Goal: Task Accomplishment & Management: Complete application form

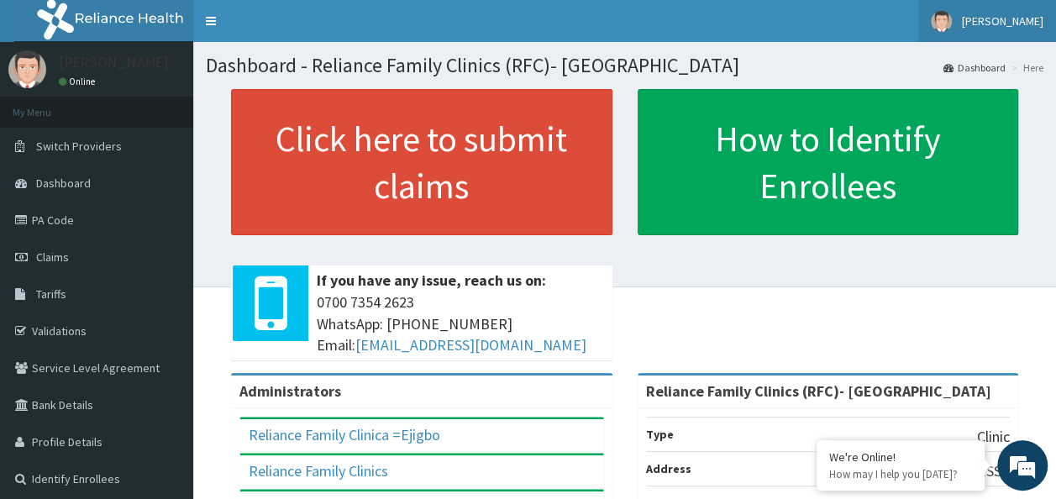
click at [991, 29] on link "[PERSON_NAME]" at bounding box center [987, 21] width 138 height 42
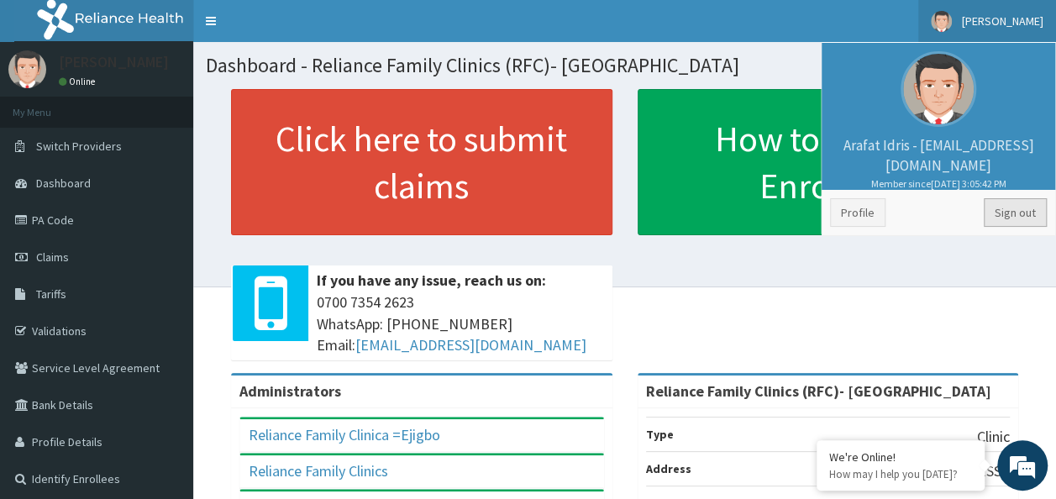
click at [997, 222] on link "Sign out" at bounding box center [1015, 212] width 63 height 29
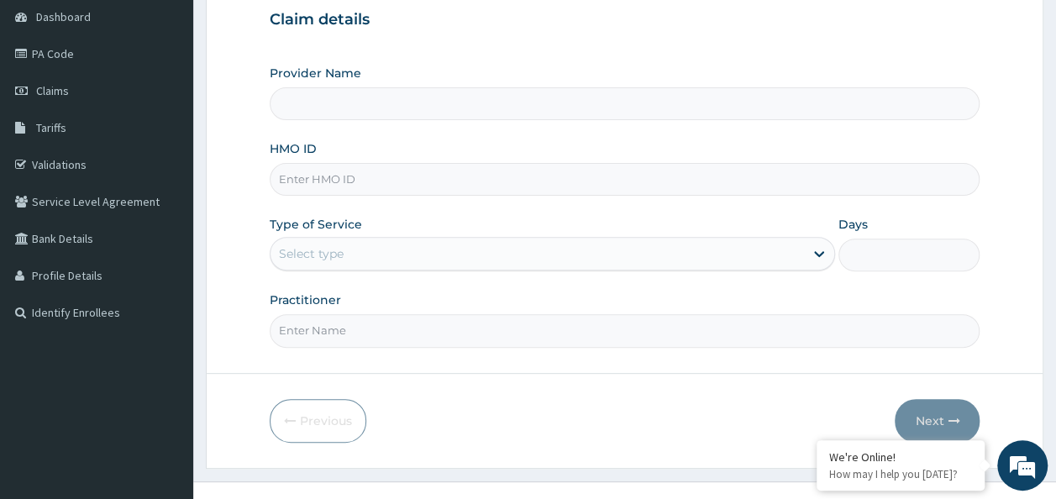
scroll to position [168, 0]
type input "Reliance Family Clinics (RFC)- [GEOGRAPHIC_DATA]"
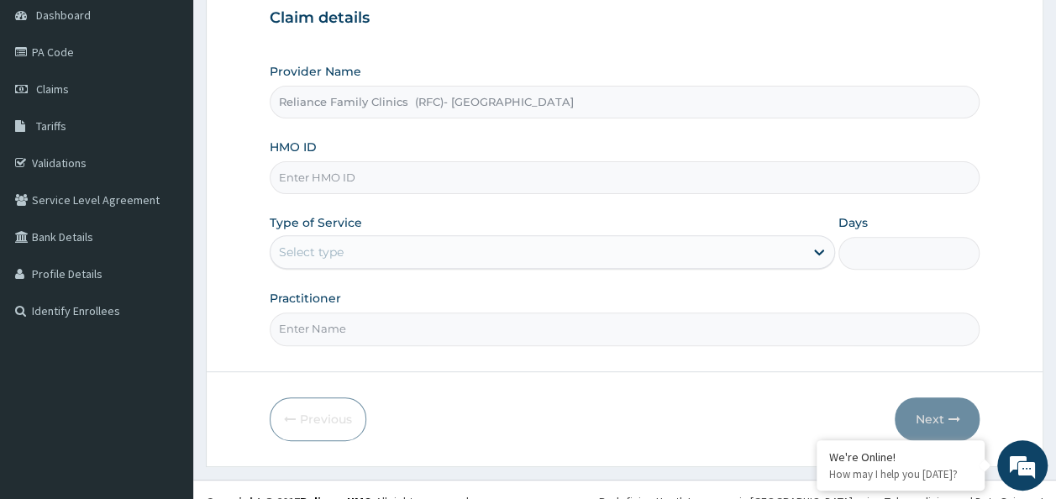
click at [386, 171] on input "HMO ID" at bounding box center [625, 177] width 711 height 33
paste input "KAT/10011/A"
type input "KAT/10011/A"
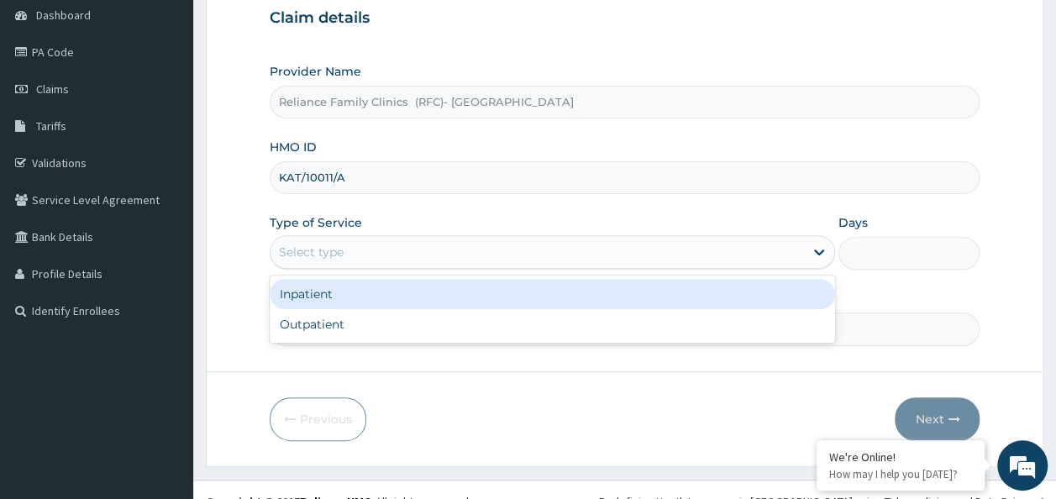
click at [386, 247] on div "Select type" at bounding box center [538, 252] width 534 height 27
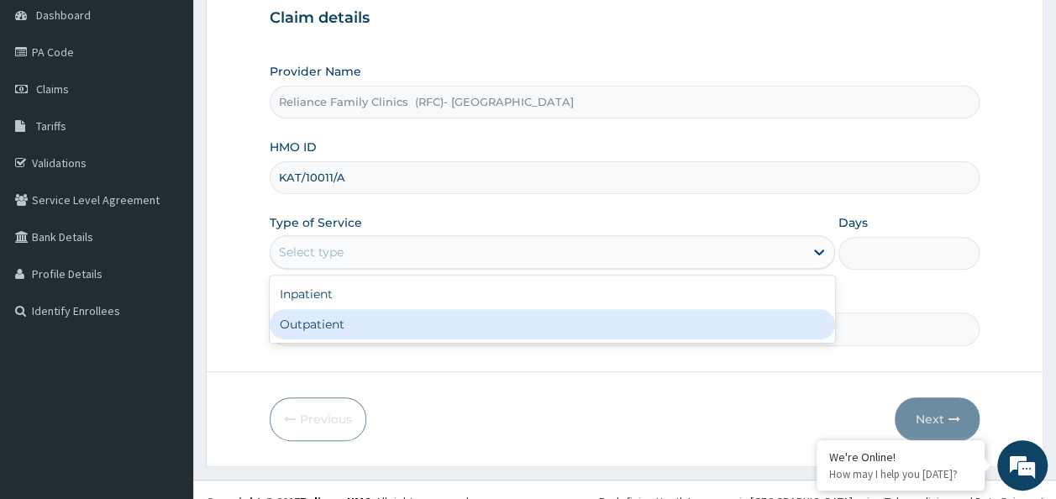
click at [381, 324] on div "Outpatient" at bounding box center [552, 324] width 565 height 30
type input "1"
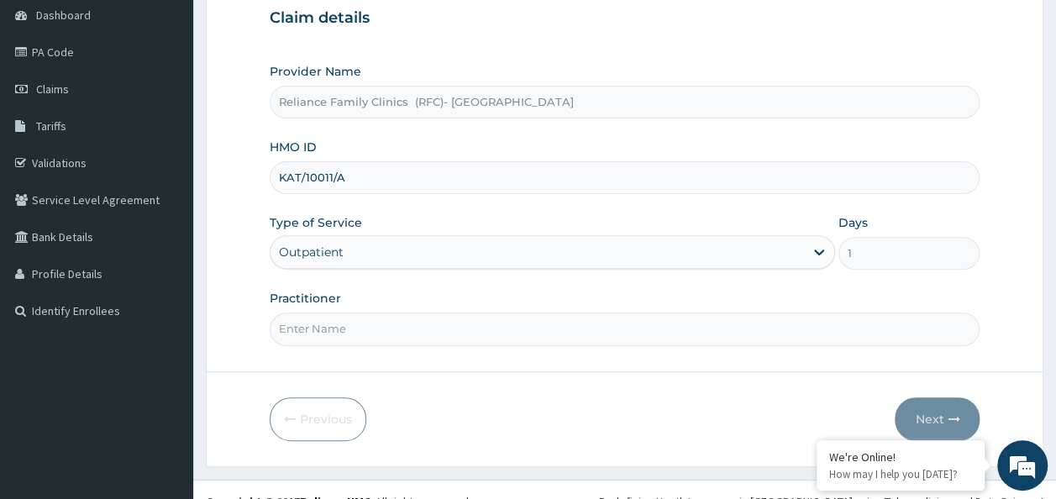
click at [381, 324] on input "Practitioner" at bounding box center [625, 329] width 711 height 33
type input "Dr Chimezie"
click at [926, 402] on button "Next" at bounding box center [937, 419] width 85 height 44
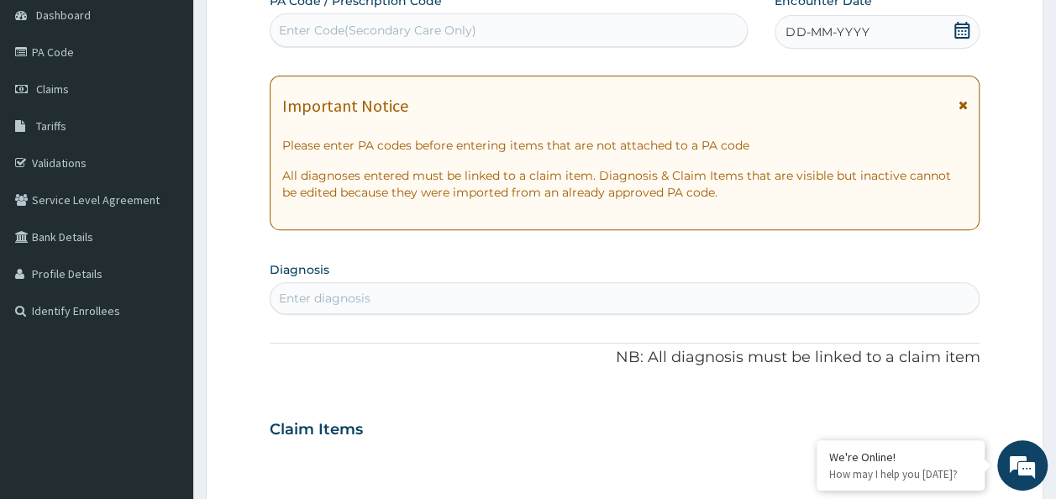
click at [963, 35] on icon at bounding box center [962, 30] width 17 height 17
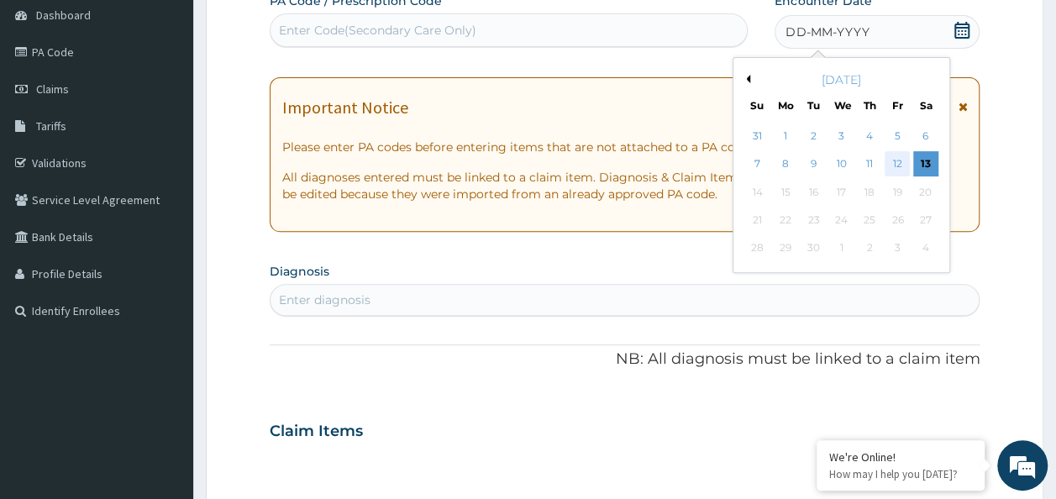
click at [906, 166] on div "12" at bounding box center [897, 164] width 25 height 25
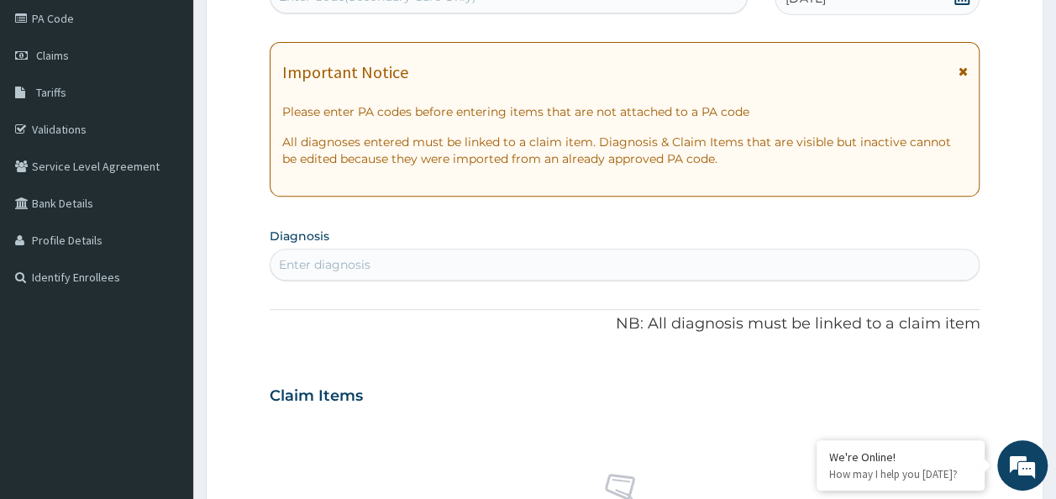
scroll to position [168, 0]
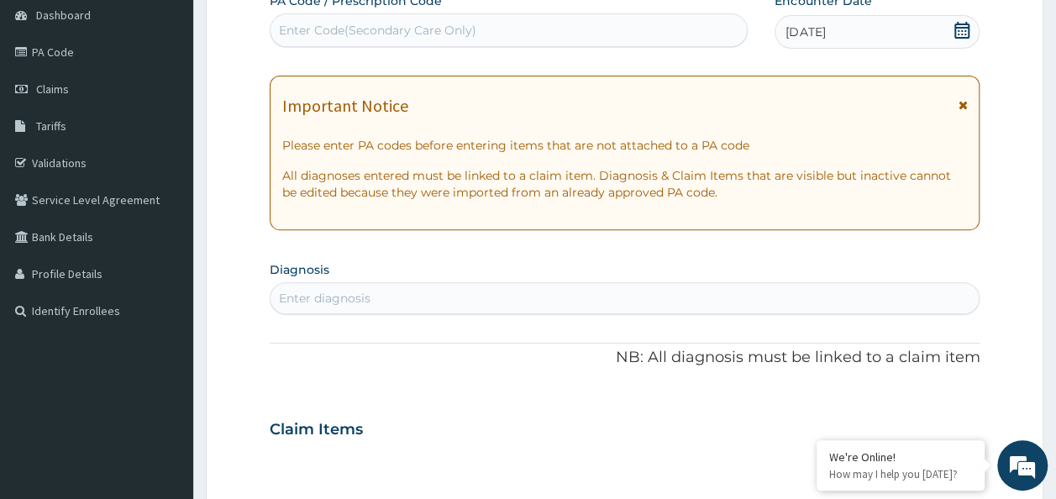
click at [515, 28] on div "Enter Code(Secondary Care Only)" at bounding box center [509, 30] width 477 height 27
paste input "PA/0286FA"
type input "PA/0286FA"
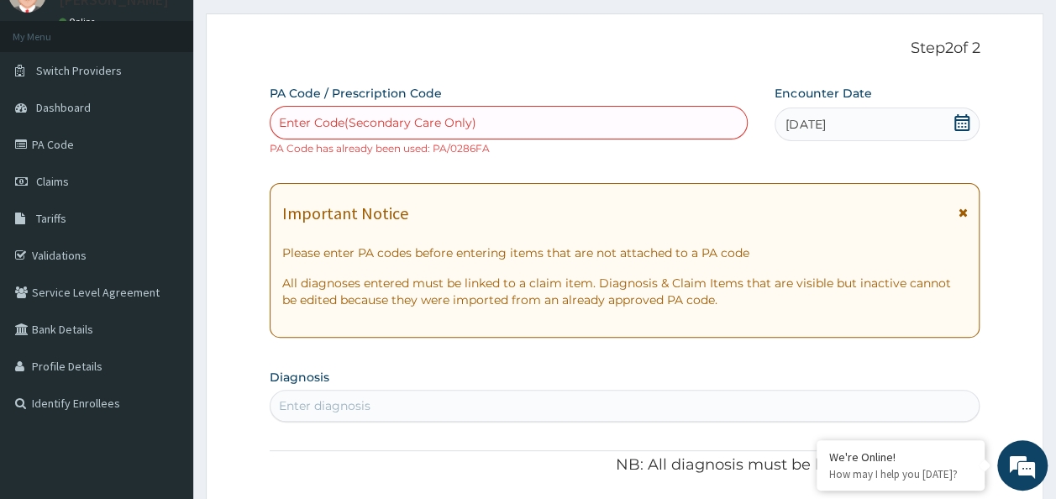
scroll to position [0, 0]
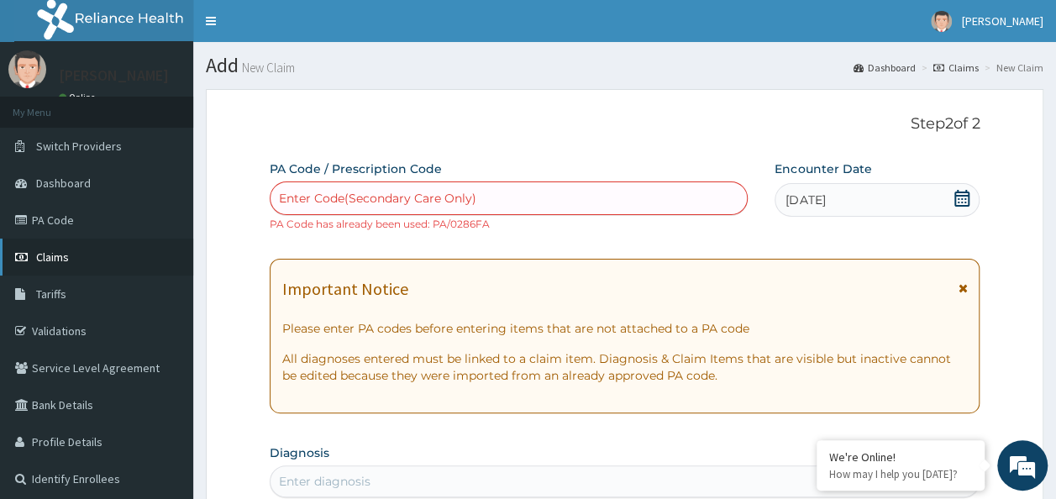
click at [104, 261] on link "Claims" at bounding box center [96, 257] width 193 height 37
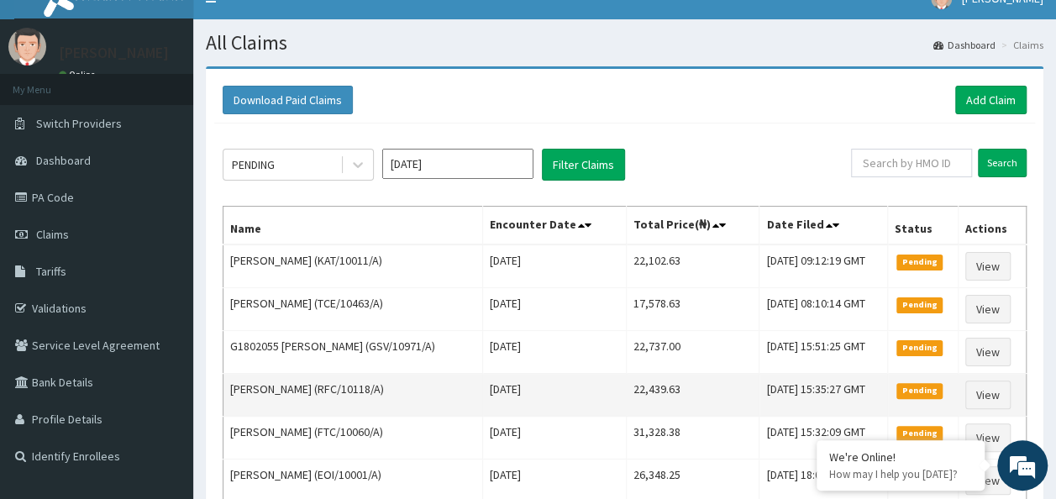
scroll to position [20, 0]
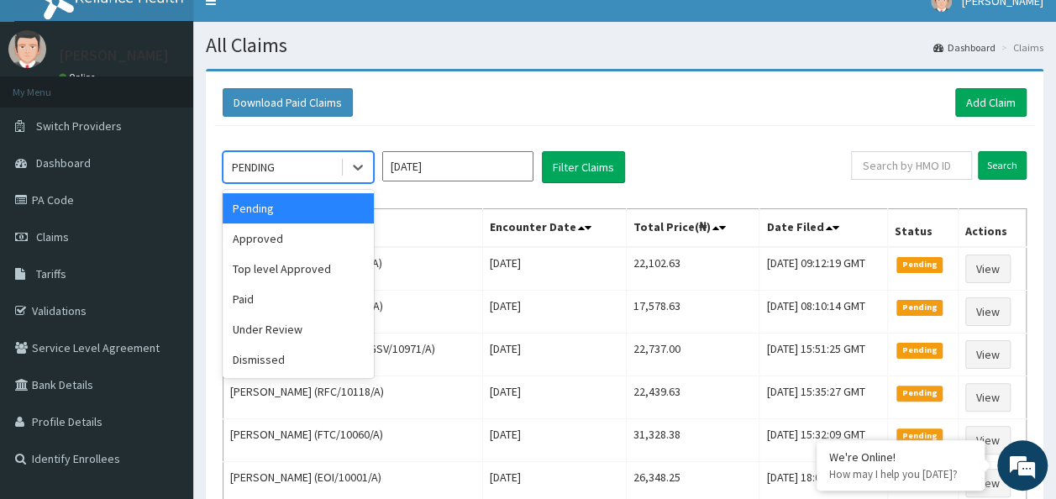
click at [309, 155] on div "PENDING" at bounding box center [282, 167] width 117 height 27
click at [297, 331] on div "Under Review" at bounding box center [298, 329] width 151 height 30
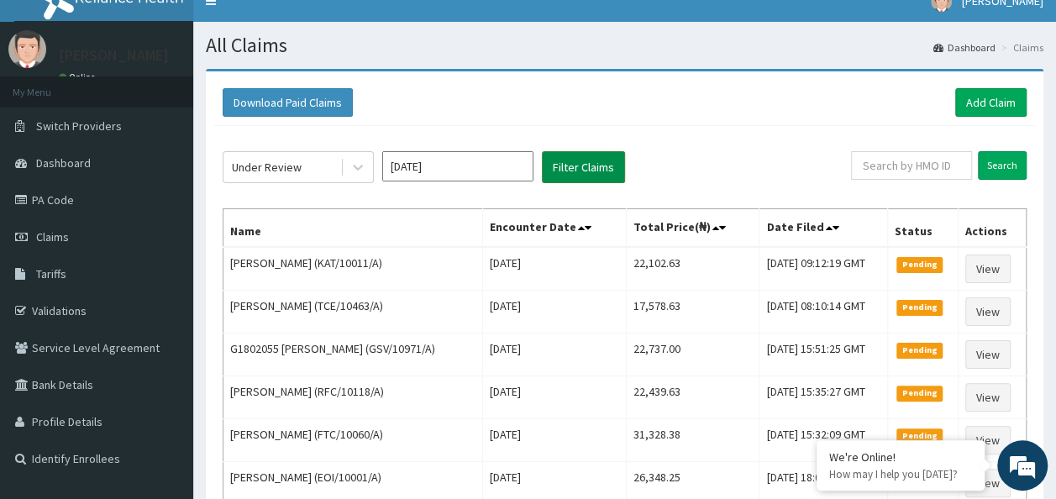
click at [595, 152] on button "Filter Claims" at bounding box center [583, 167] width 83 height 32
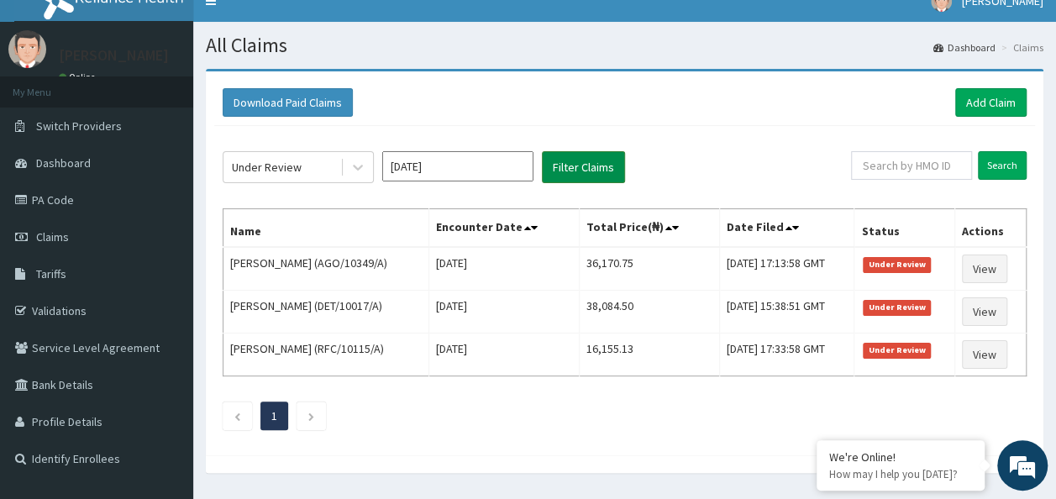
click at [582, 156] on button "Filter Claims" at bounding box center [583, 167] width 83 height 32
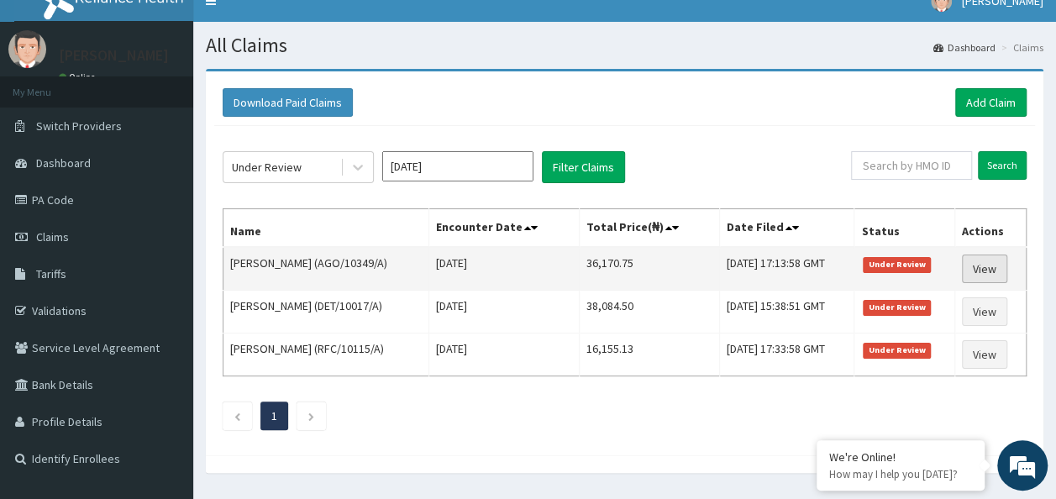
click at [991, 267] on link "View" at bounding box center [984, 269] width 45 height 29
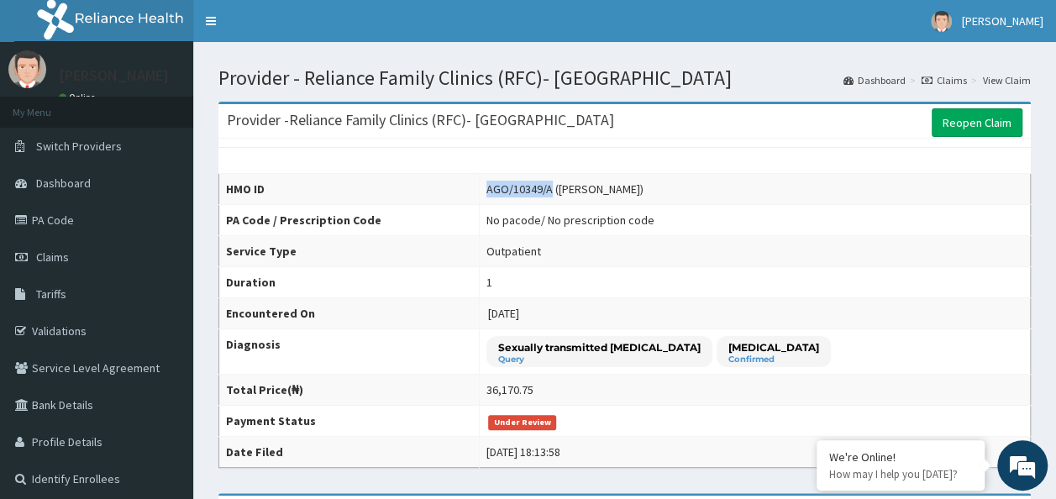
copy div "AGO/10349/A"
drag, startPoint x: 555, startPoint y: 184, endPoint x: 487, endPoint y: 202, distance: 70.3
click at [487, 202] on td "AGO/10349/A (Lilian Nkem Anigbata)" at bounding box center [755, 189] width 551 height 31
click at [485, 205] on tbody "HMO ID AGO/10349/A (Lilian Nkem Anigbata) PA Code / Prescription Code No pacode…" at bounding box center [625, 321] width 812 height 294
drag, startPoint x: 532, startPoint y: 231, endPoint x: 542, endPoint y: 199, distance: 33.5
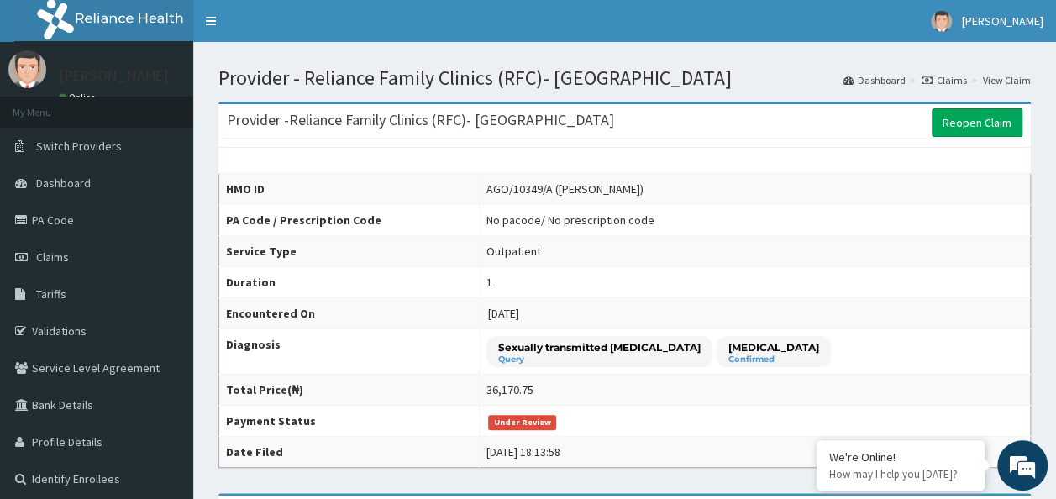
click at [533, 232] on td "No pacode / No prescription code" at bounding box center [755, 220] width 551 height 31
drag, startPoint x: 555, startPoint y: 189, endPoint x: 491, endPoint y: 191, distance: 63.9
click at [491, 191] on td "AGO/10349/A (Lilian Nkem Anigbata)" at bounding box center [755, 189] width 551 height 31
drag, startPoint x: 491, startPoint y: 191, endPoint x: 504, endPoint y: 211, distance: 24.2
click at [502, 209] on tbody "HMO ID AGO/10349/A (Lilian Nkem Anigbata) PA Code / Prescription Code No pacode…" at bounding box center [625, 321] width 812 height 294
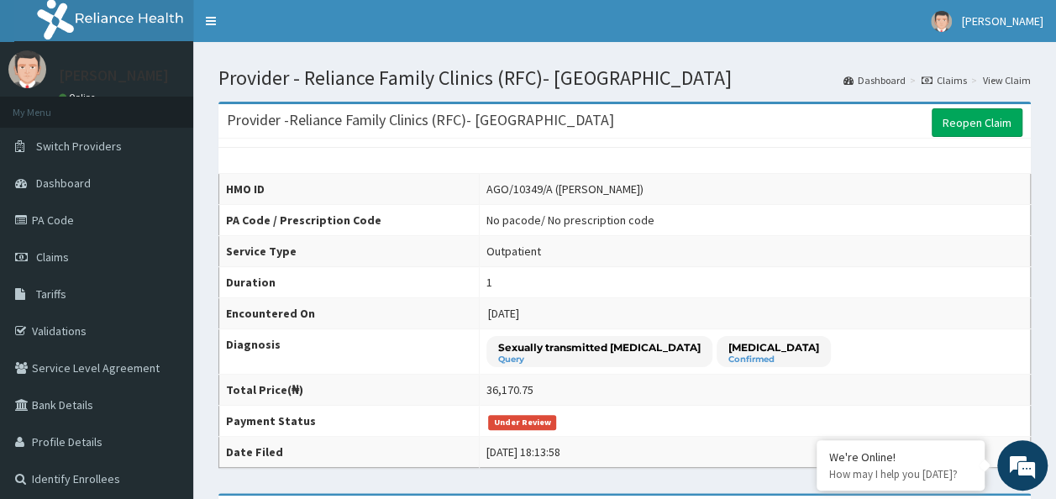
drag, startPoint x: 746, startPoint y: 253, endPoint x: 695, endPoint y: 265, distance: 52.6
click at [745, 254] on td "Outpatient" at bounding box center [755, 251] width 551 height 31
copy tr "AGO/10349/A"
drag, startPoint x: 556, startPoint y: 186, endPoint x: 451, endPoint y: 194, distance: 105.4
click at [451, 194] on tr "HMO ID AGO/10349/A (Lilian Nkem Anigbata)" at bounding box center [625, 189] width 812 height 31
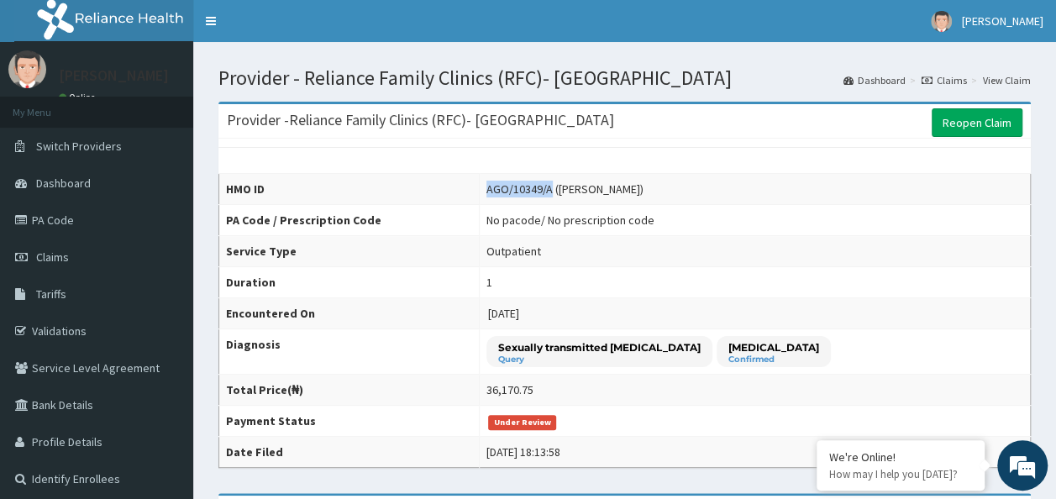
click at [451, 194] on th "HMO ID" at bounding box center [349, 189] width 260 height 31
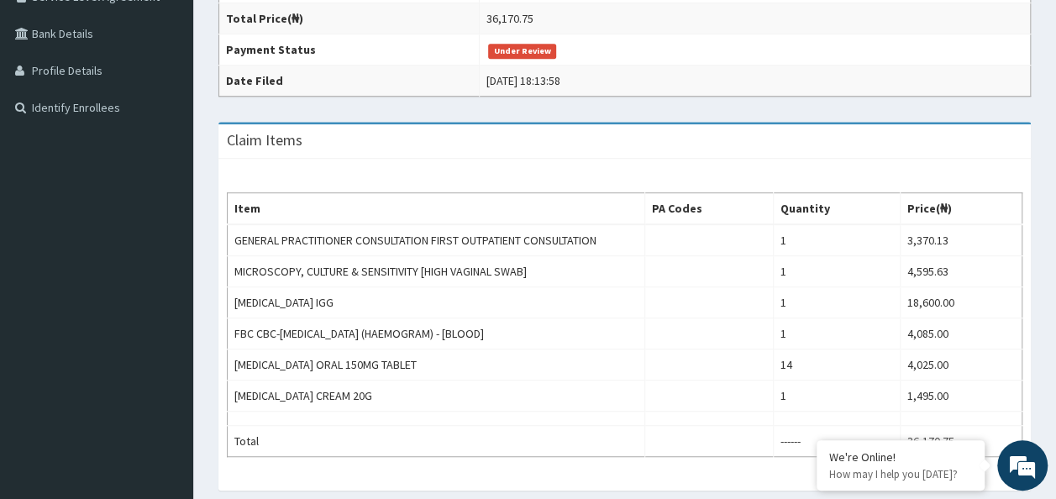
scroll to position [420, 0]
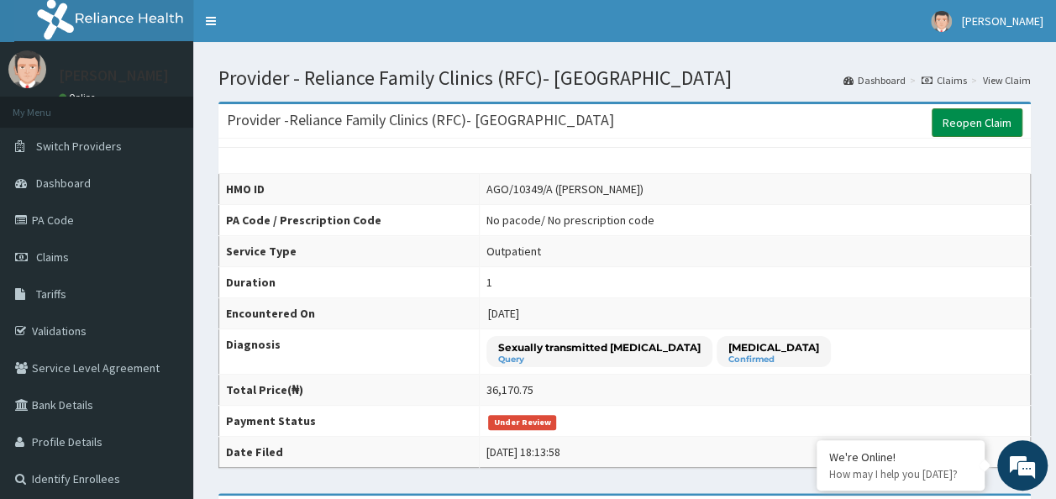
click at [948, 129] on link "Reopen Claim" at bounding box center [977, 122] width 91 height 29
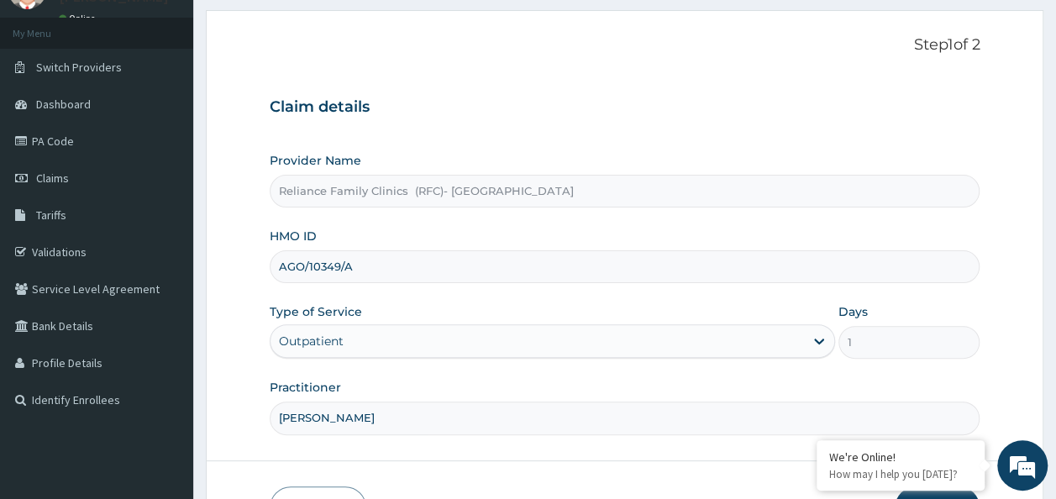
scroll to position [188, 0]
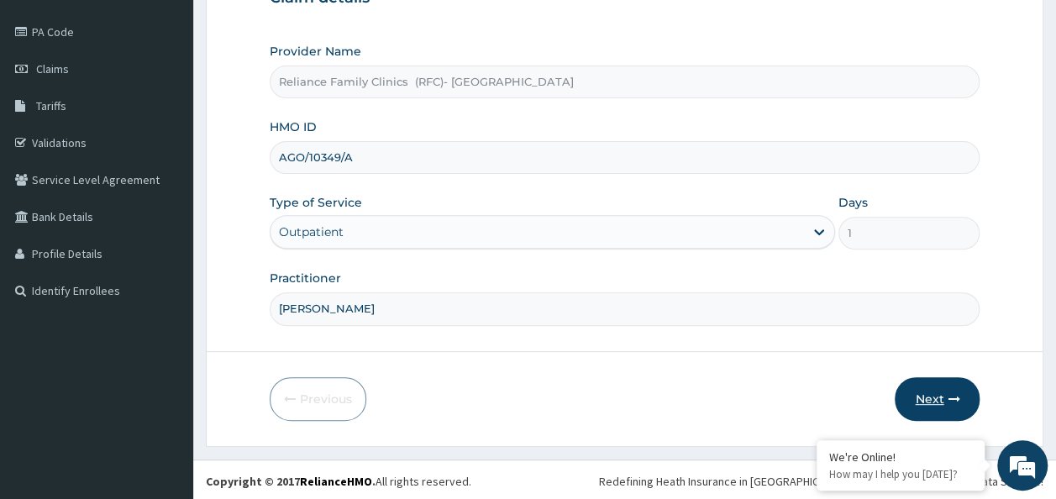
click at [949, 402] on button "Next" at bounding box center [937, 399] width 85 height 44
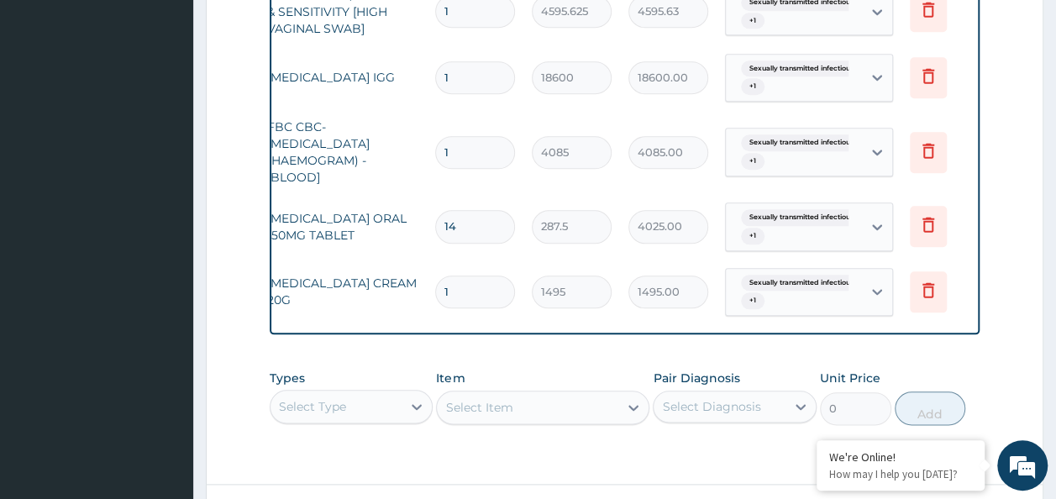
scroll to position [0, 132]
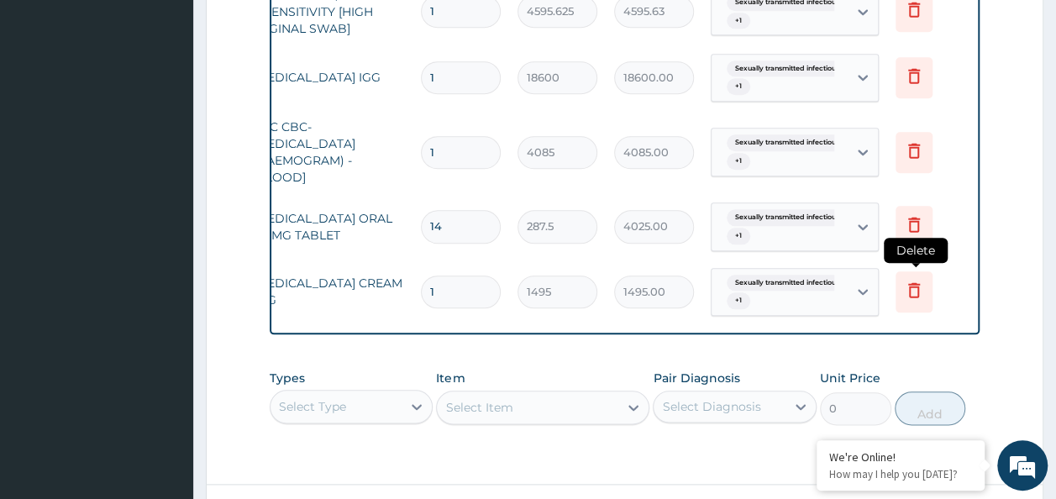
click at [918, 293] on icon at bounding box center [914, 289] width 12 height 15
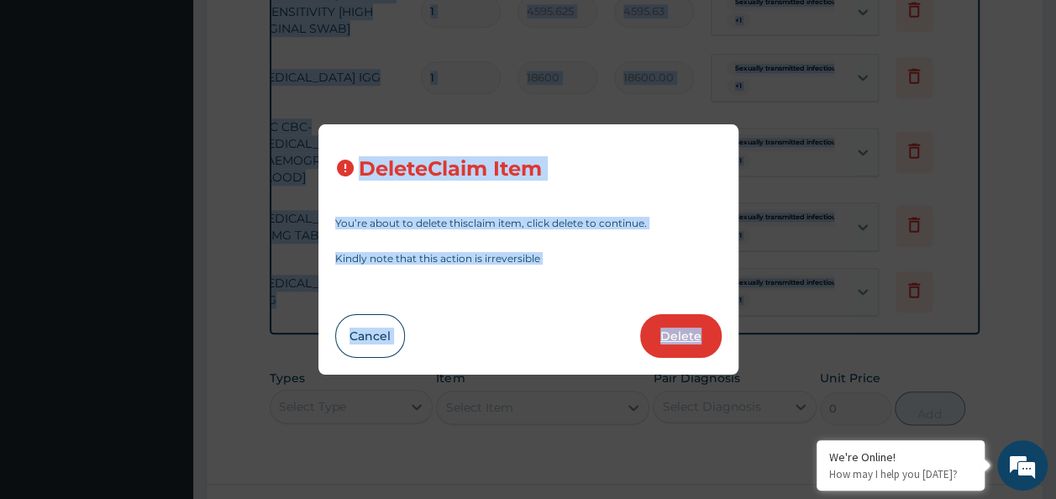
click at [707, 342] on button "Delete" at bounding box center [681, 336] width 82 height 44
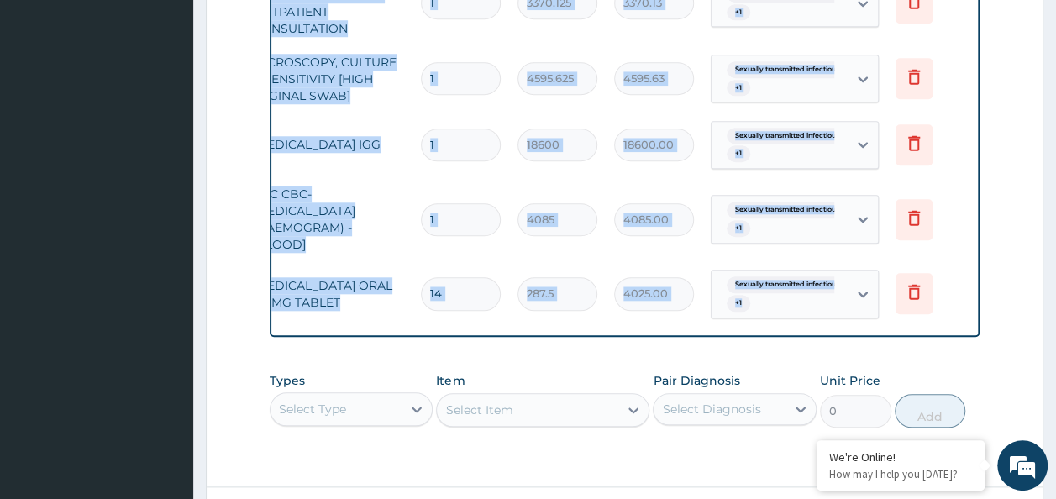
scroll to position [608, 0]
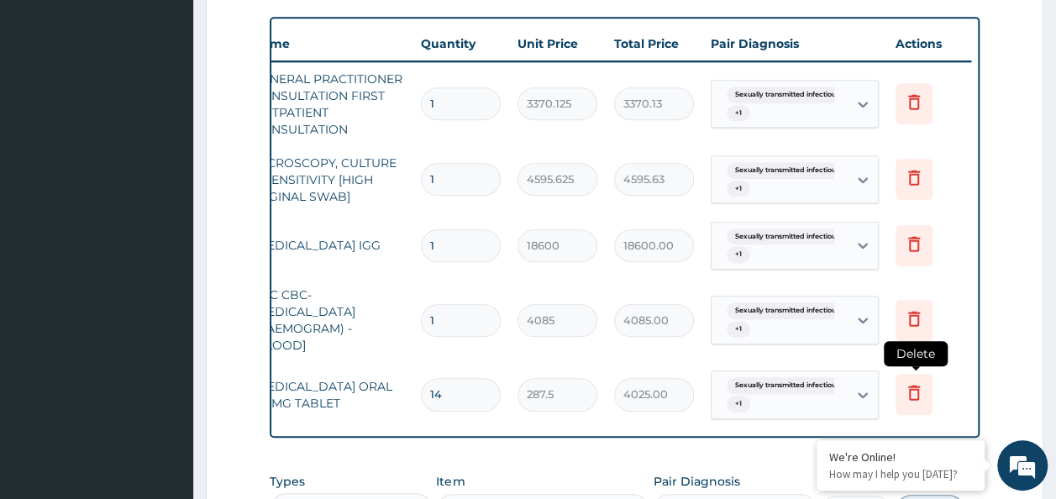
click at [911, 402] on icon at bounding box center [914, 394] width 37 height 41
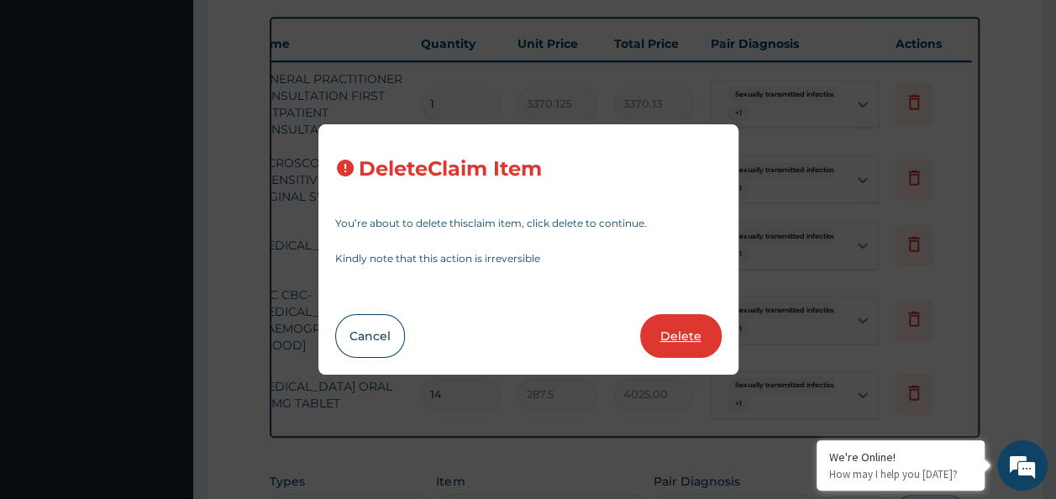
click at [695, 347] on button "Delete" at bounding box center [681, 336] width 82 height 44
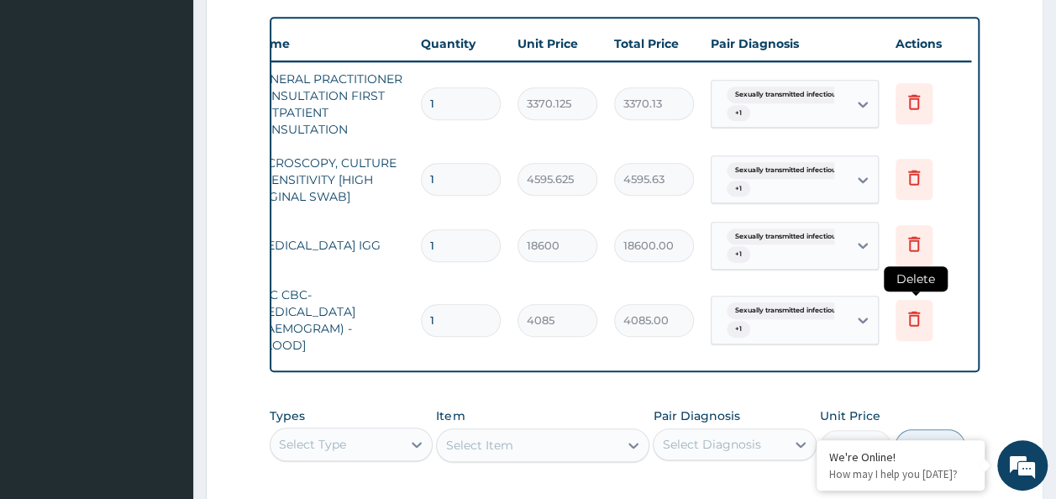
click at [908, 323] on icon at bounding box center [914, 318] width 20 height 20
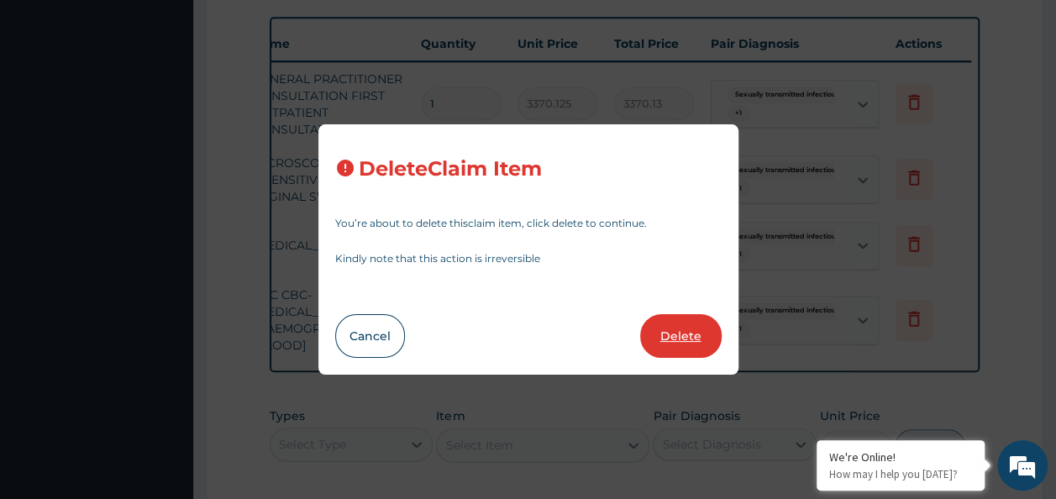
click at [667, 349] on button "Delete" at bounding box center [681, 336] width 82 height 44
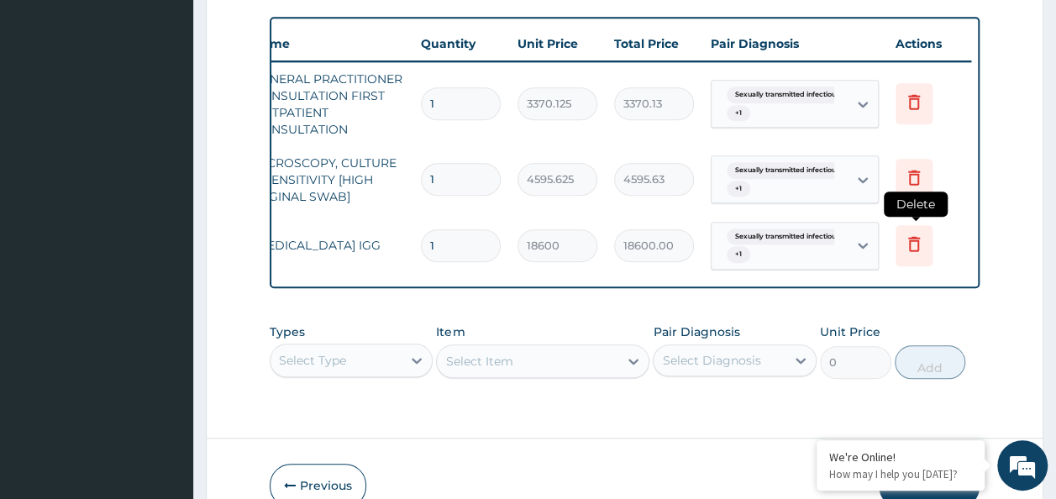
click at [927, 255] on icon at bounding box center [914, 245] width 37 height 41
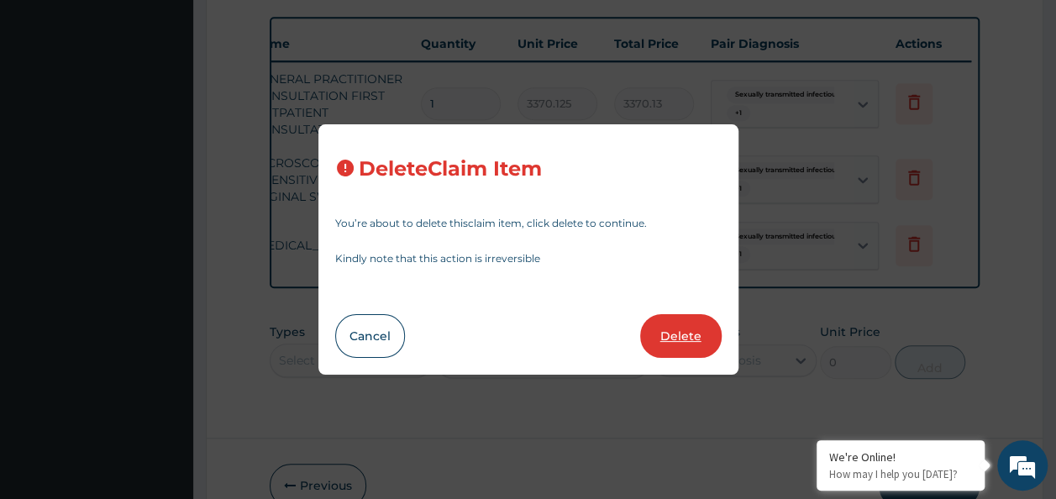
click at [660, 347] on button "Delete" at bounding box center [681, 336] width 82 height 44
click at [660, 347] on div "Types Select Type Item Select Item Pair Diagnosis Select Diagnosis Unit Price 0…" at bounding box center [625, 363] width 711 height 97
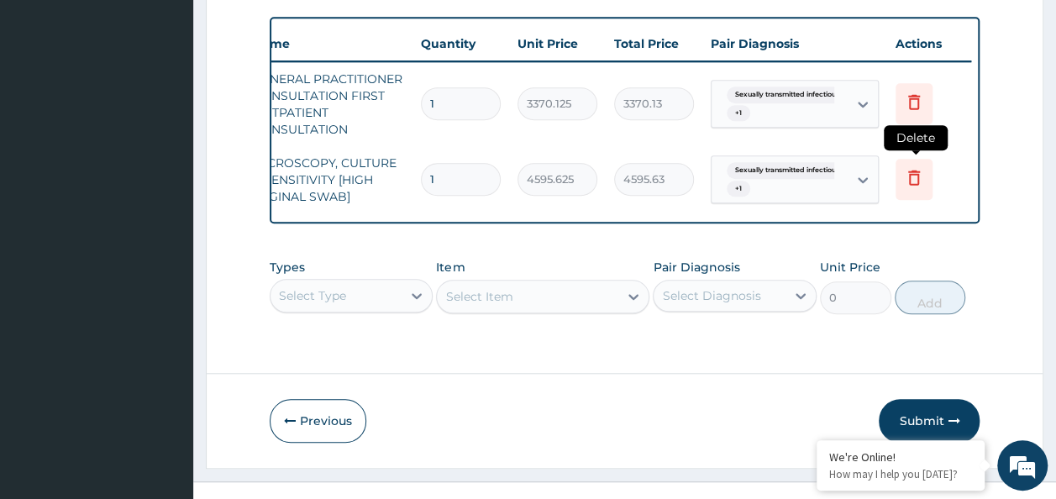
click at [923, 190] on icon at bounding box center [914, 179] width 37 height 41
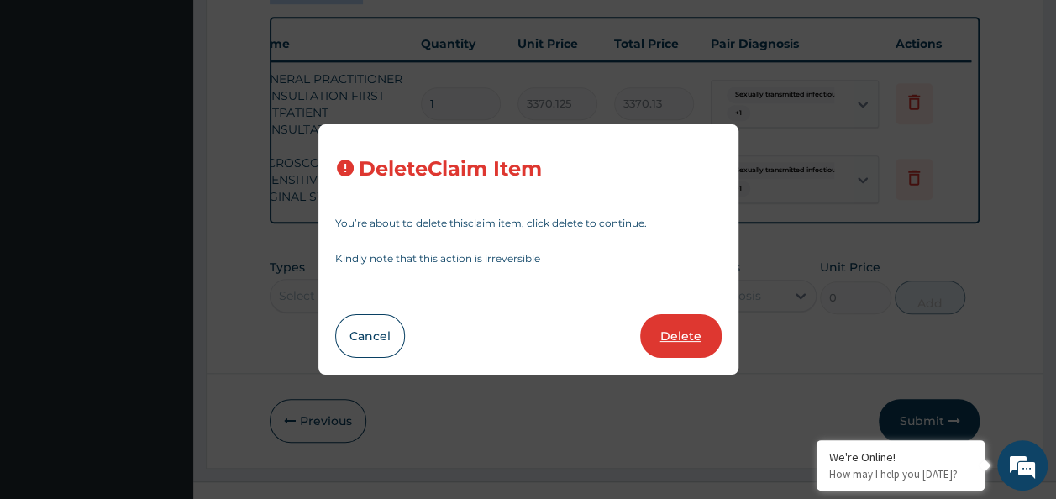
click at [698, 332] on button "Delete" at bounding box center [681, 336] width 82 height 44
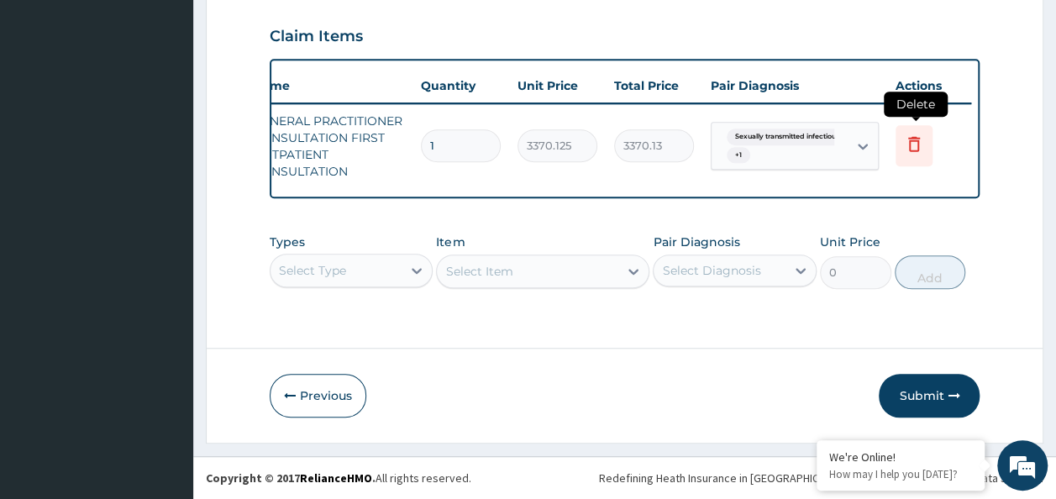
click at [906, 134] on icon at bounding box center [914, 144] width 20 height 20
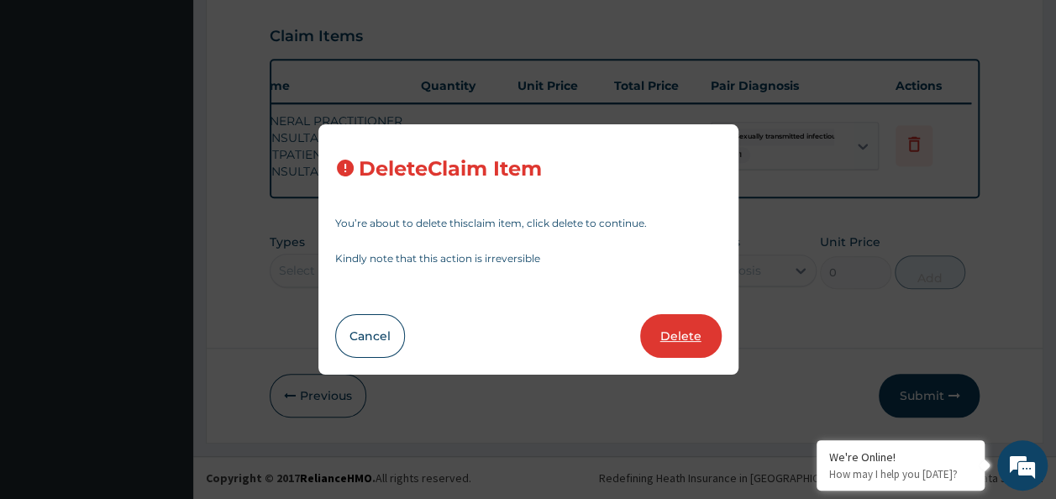
click at [690, 336] on button "Delete" at bounding box center [681, 336] width 82 height 44
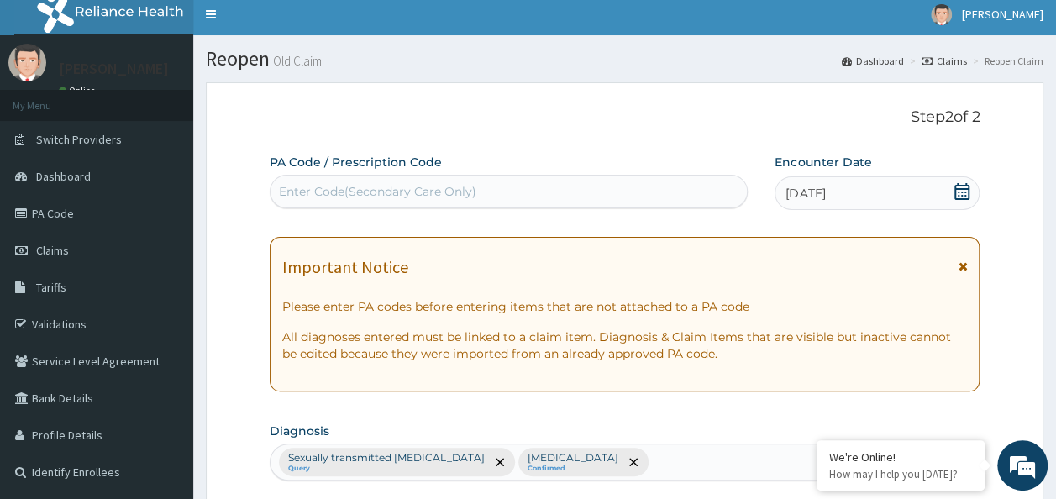
scroll to position [0, 0]
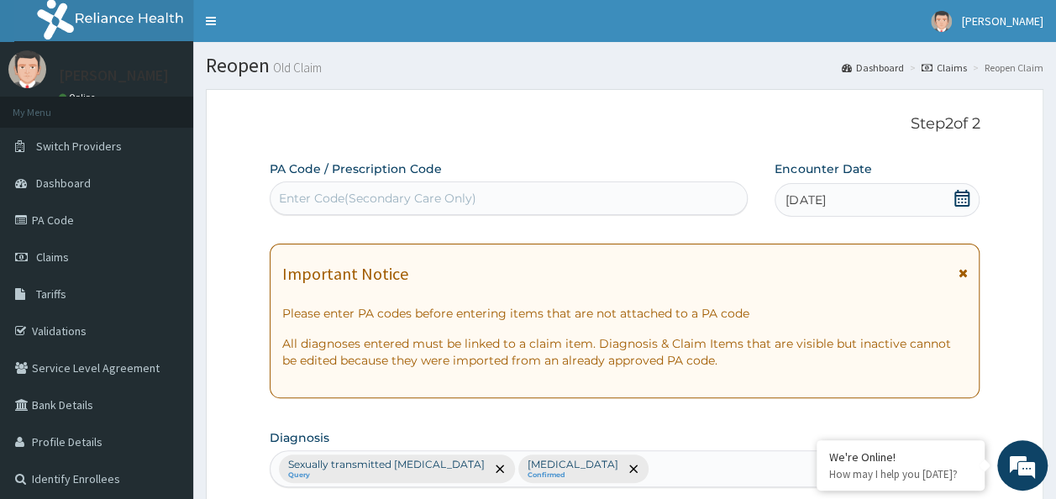
click at [392, 193] on div "Enter Code(Secondary Care Only)" at bounding box center [377, 198] width 197 height 17
paste input "PA/C6C6B7"
type input "PA/C6C6B7"
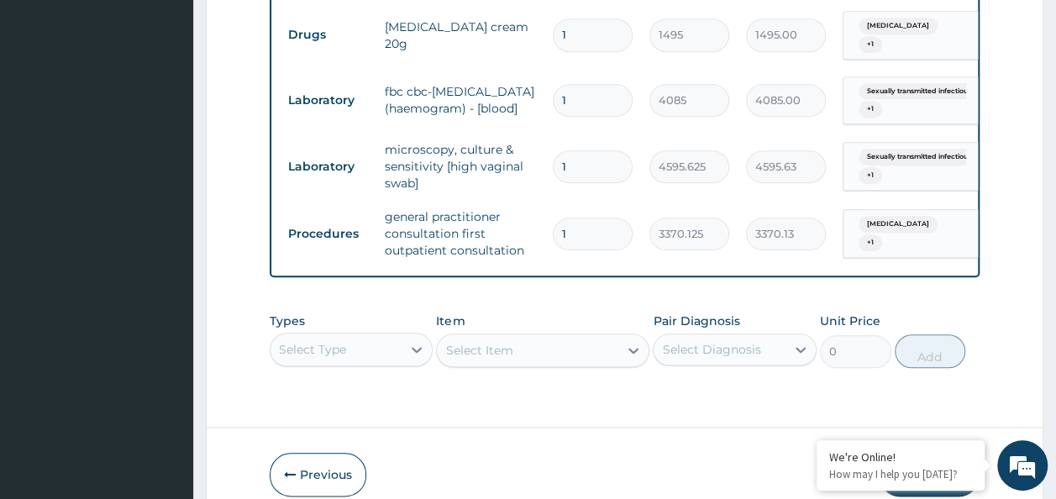
scroll to position [47, 0]
click at [387, 360] on div "Select Type" at bounding box center [352, 350] width 164 height 34
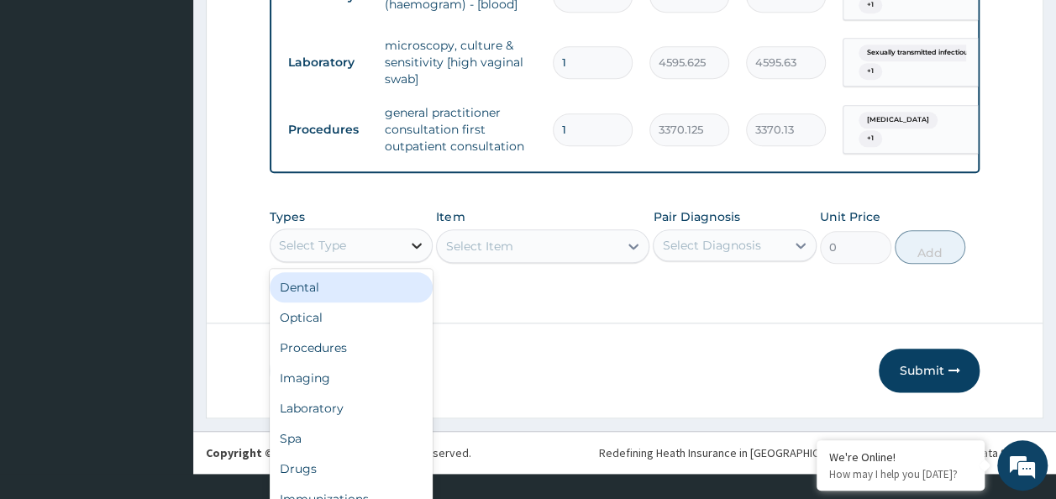
scroll to position [817, 0]
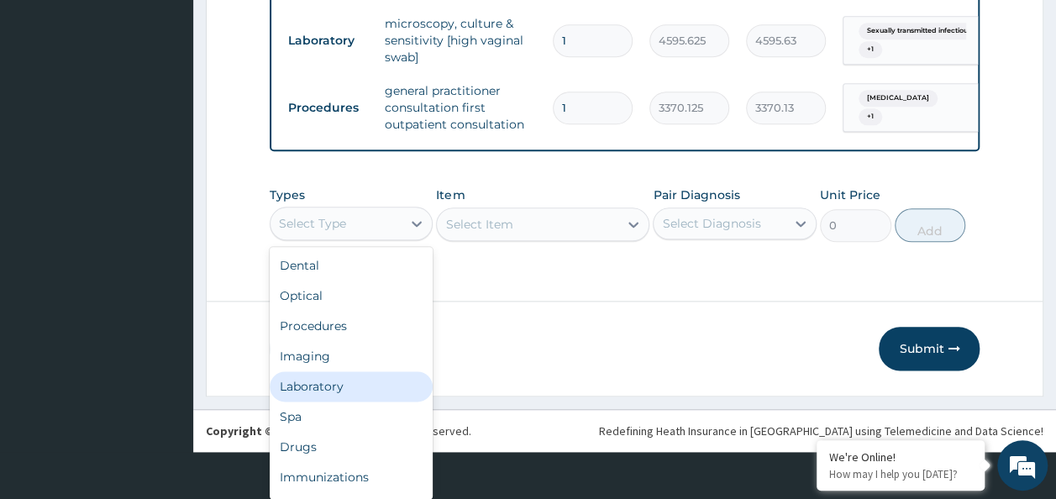
drag, startPoint x: 333, startPoint y: 385, endPoint x: 560, endPoint y: 332, distance: 233.8
click at [350, 385] on div "Laboratory" at bounding box center [352, 386] width 164 height 30
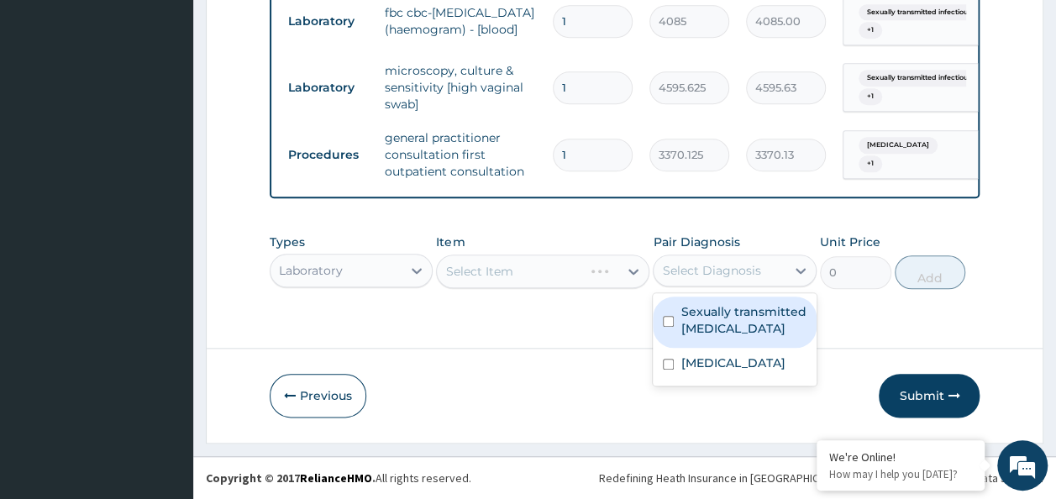
click at [700, 281] on div "Select Diagnosis" at bounding box center [720, 270] width 132 height 27
click at [674, 318] on div "Sexually transmitted [MEDICAL_DATA]" at bounding box center [735, 322] width 164 height 51
checkbox input "true"
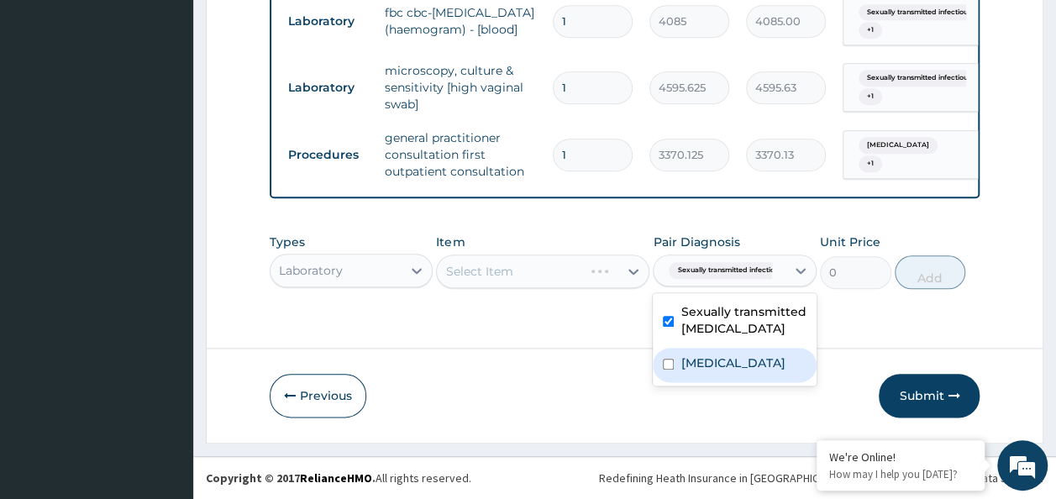
click at [674, 359] on div "[MEDICAL_DATA]" at bounding box center [735, 365] width 164 height 34
checkbox input "true"
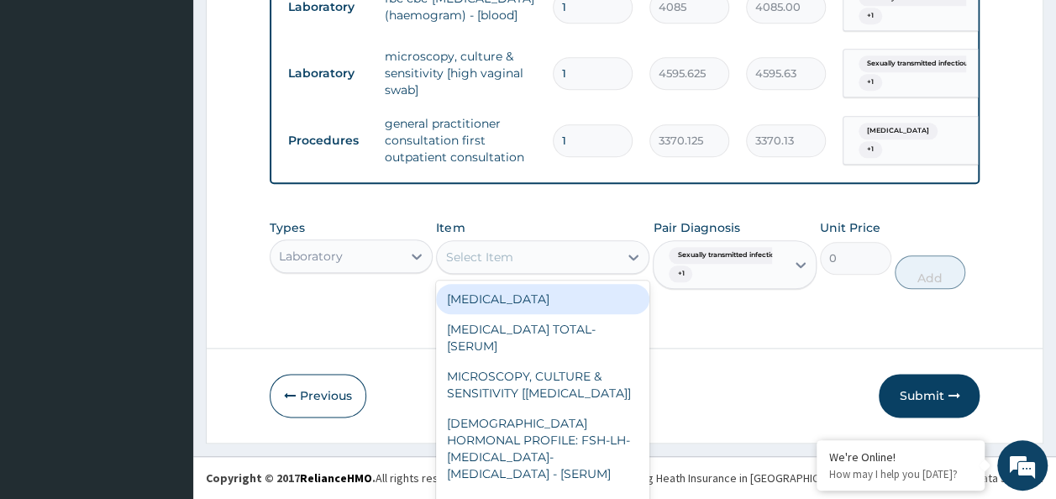
scroll to position [35, 0]
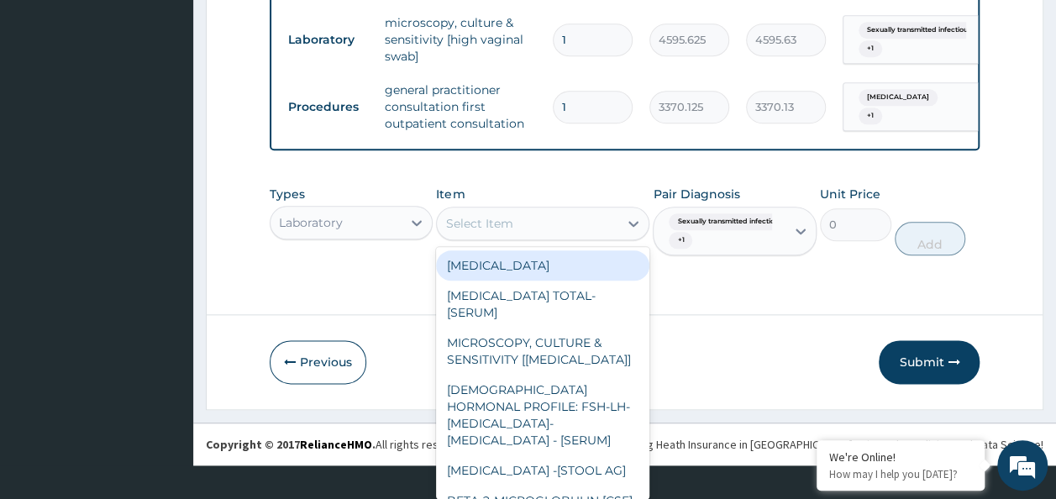
click at [511, 240] on div "option [MEDICAL_DATA] focused, 1 of 434. 434 results available. Use Up and Down…" at bounding box center [542, 224] width 213 height 34
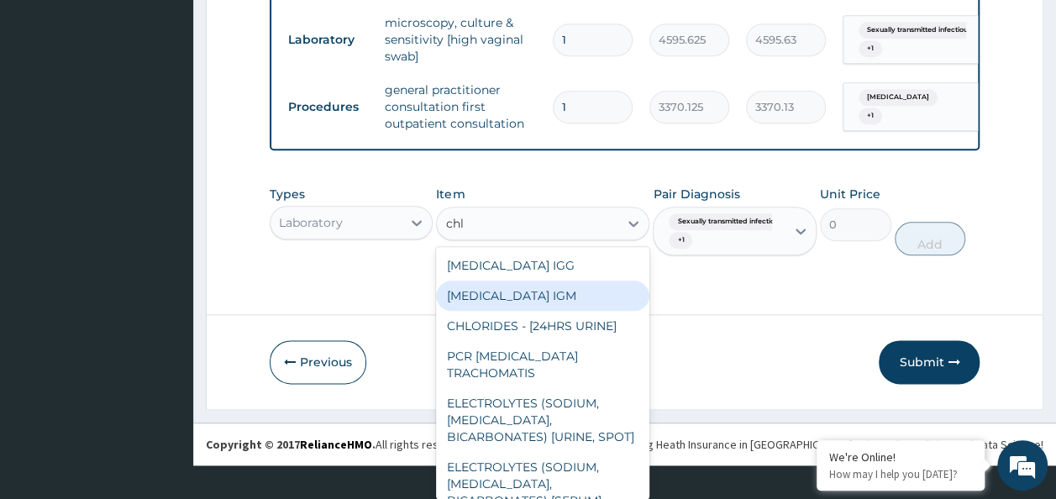
type input "chla"
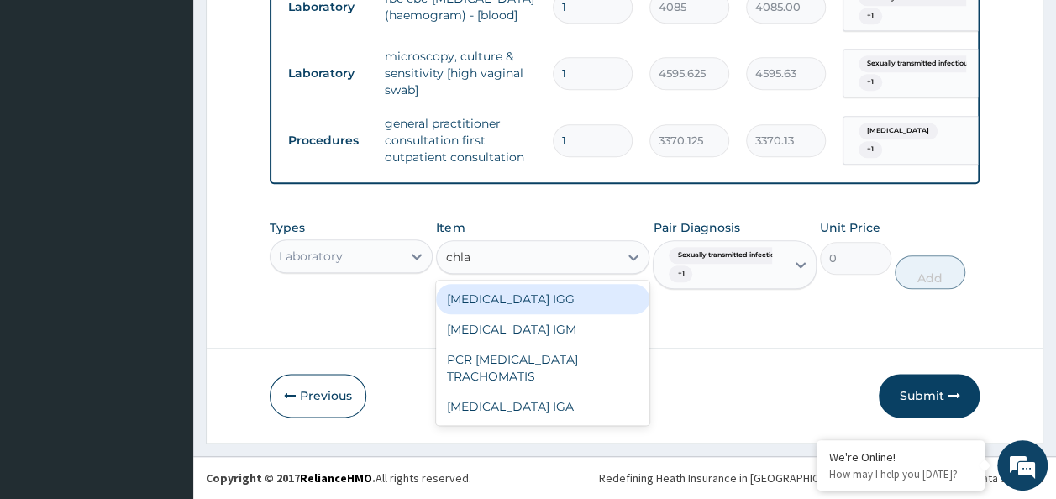
click at [555, 299] on div "[MEDICAL_DATA] IGG" at bounding box center [542, 299] width 213 height 30
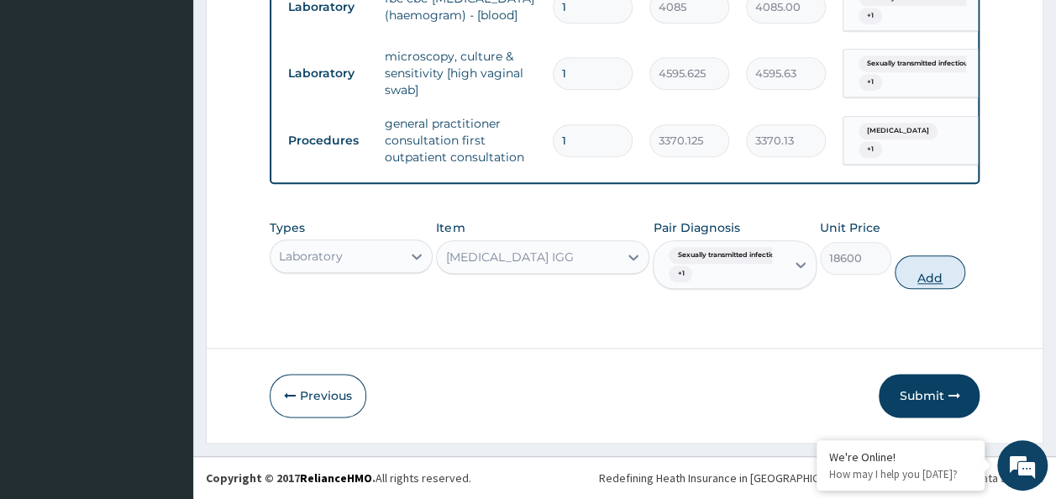
click at [905, 287] on button "Add" at bounding box center [930, 272] width 71 height 34
type input "0"
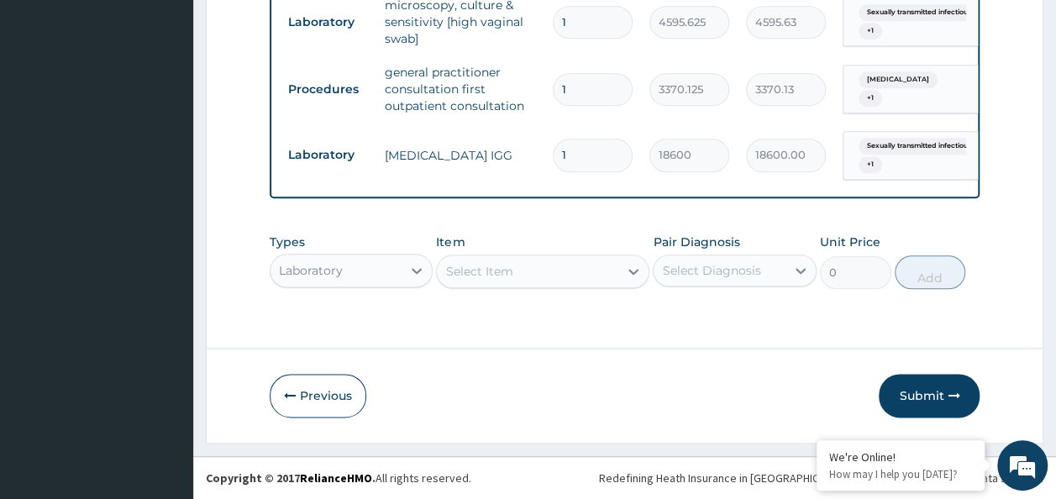
scroll to position [881, 0]
click at [951, 397] on icon "button" at bounding box center [954, 396] width 12 height 12
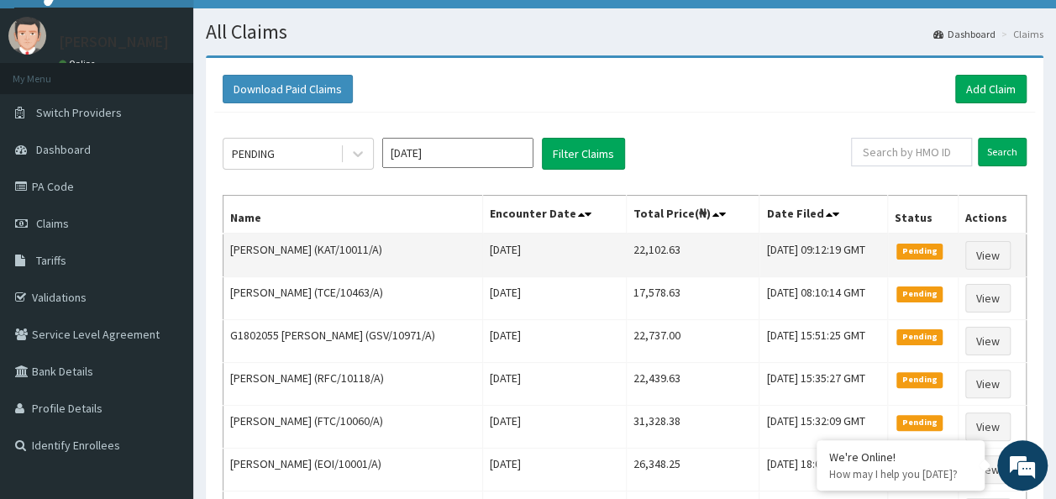
scroll to position [20, 0]
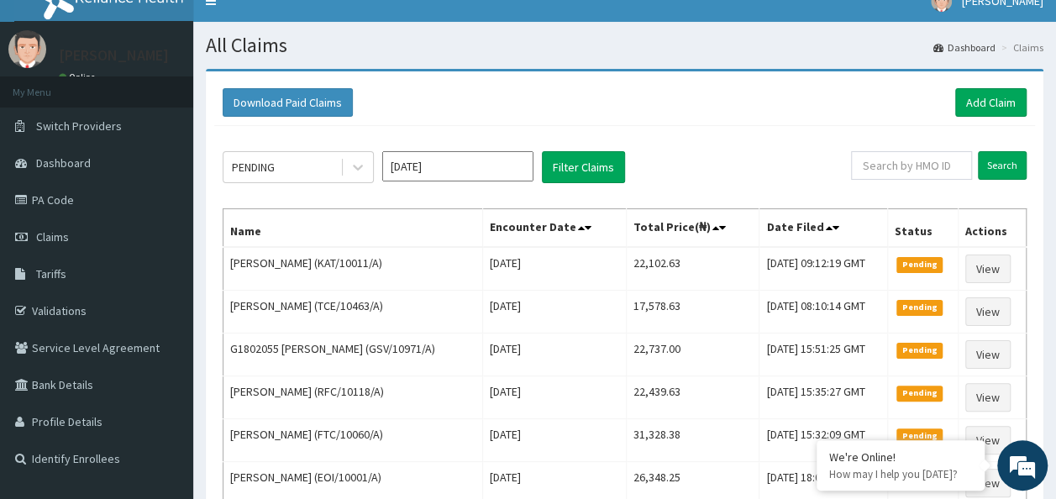
click at [289, 146] on div "PENDING [DATE] Filter Claims Search Name Encounter Date Total Price(₦) Date Fil…" at bounding box center [624, 393] width 821 height 535
click at [289, 158] on div "PENDING" at bounding box center [282, 167] width 117 height 27
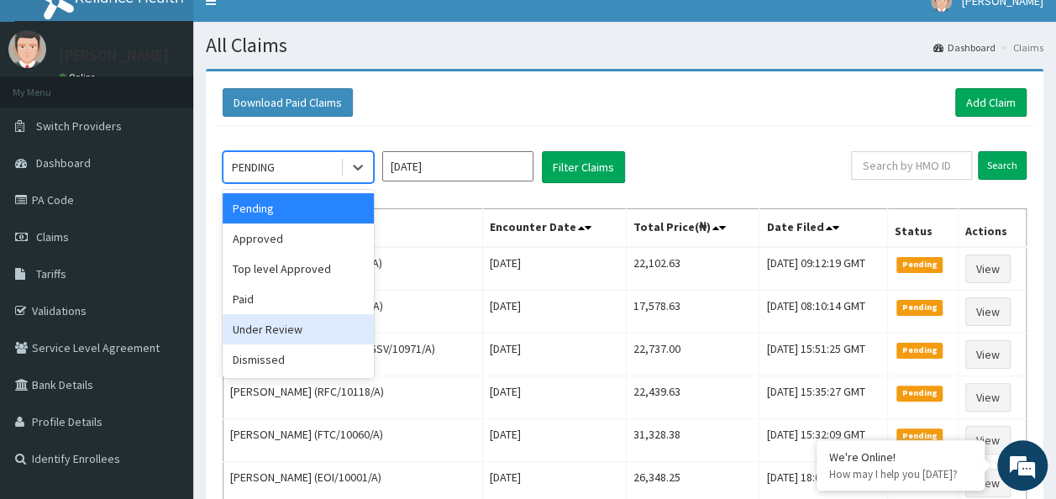
drag, startPoint x: 290, startPoint y: 331, endPoint x: 475, endPoint y: 229, distance: 211.0
click at [305, 323] on div "Under Review" at bounding box center [298, 329] width 151 height 30
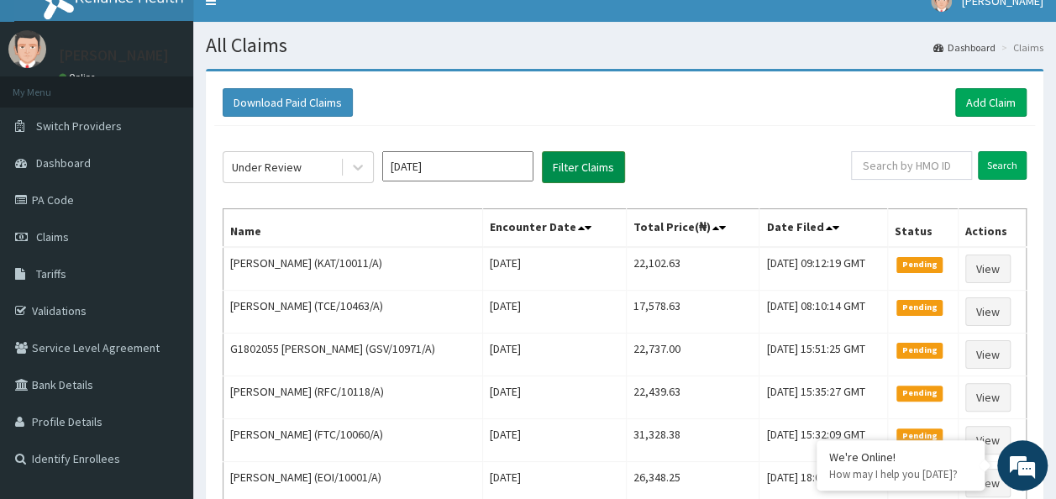
click at [543, 168] on button "Filter Claims" at bounding box center [583, 167] width 83 height 32
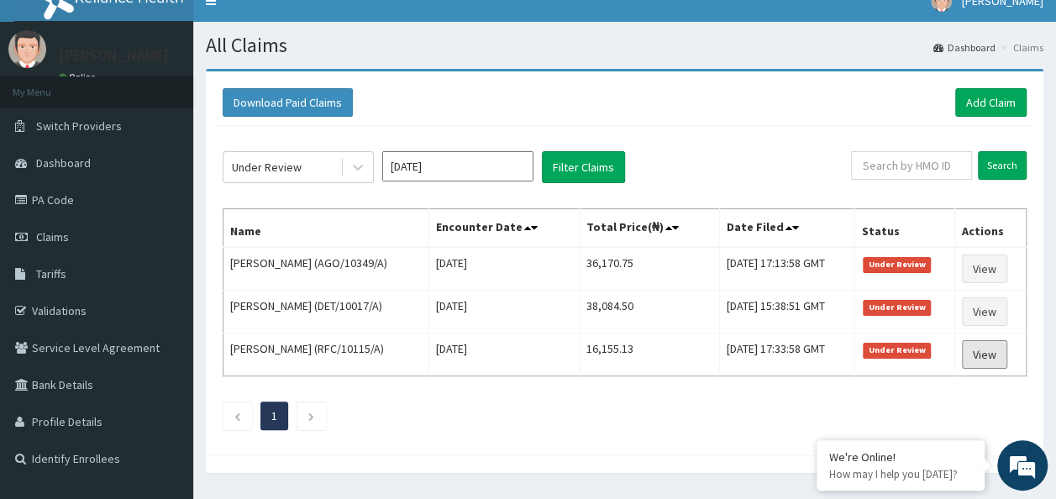
scroll to position [0, 0]
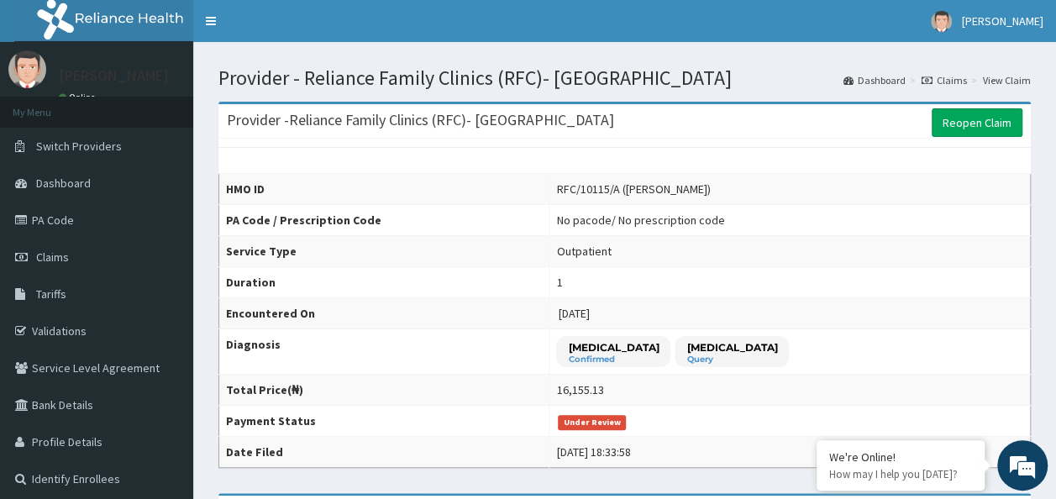
click at [946, 82] on link "Claims" at bounding box center [944, 80] width 45 height 14
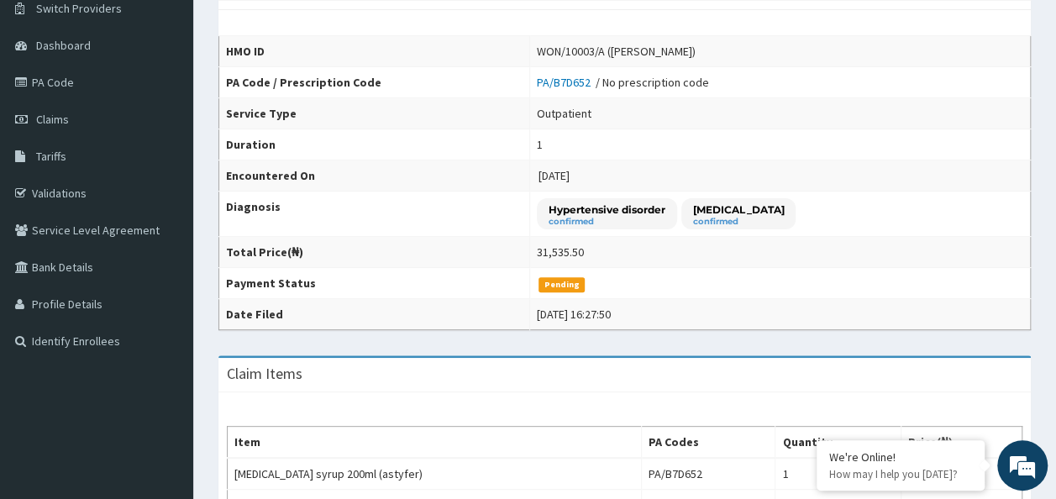
scroll to position [80, 0]
